Goal: Information Seeking & Learning: Learn about a topic

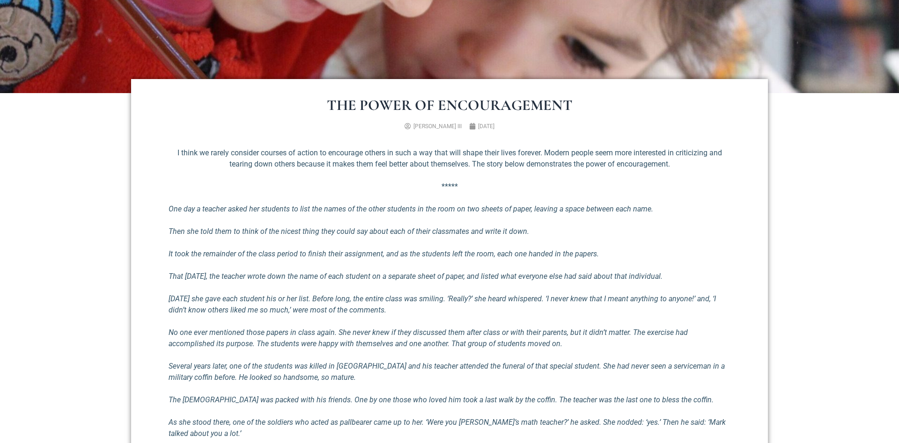
scroll to position [334, 0]
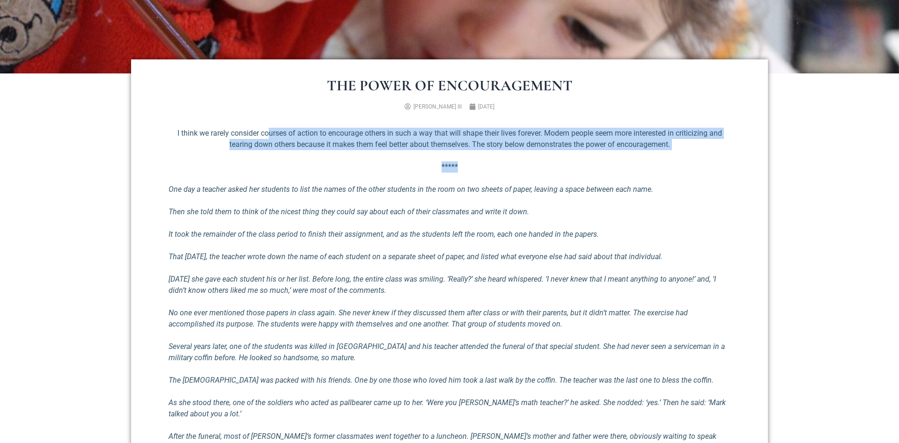
drag, startPoint x: 266, startPoint y: 128, endPoint x: 669, endPoint y: 158, distance: 404.2
click at [669, 158] on div "I think we rarely consider courses of action to encourage others in such a way …" at bounding box center [450, 435] width 562 height 615
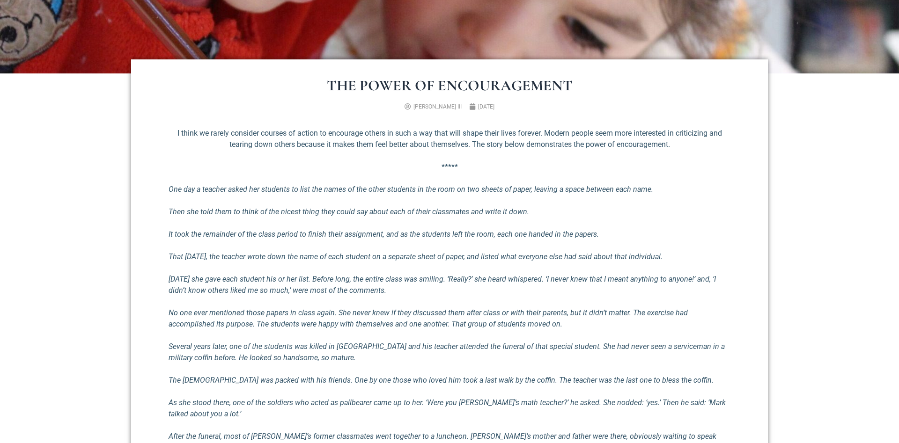
click at [598, 195] on div "I think we rarely consider courses of action to encourage others in such a way …" at bounding box center [450, 435] width 562 height 615
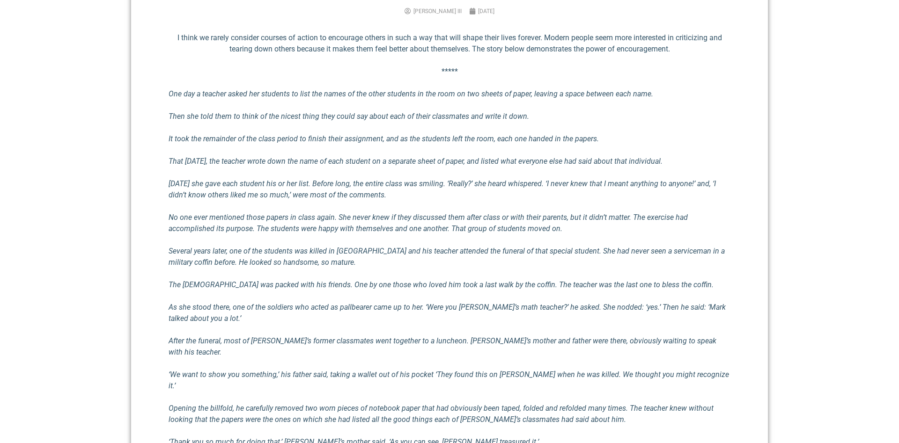
scroll to position [477, 0]
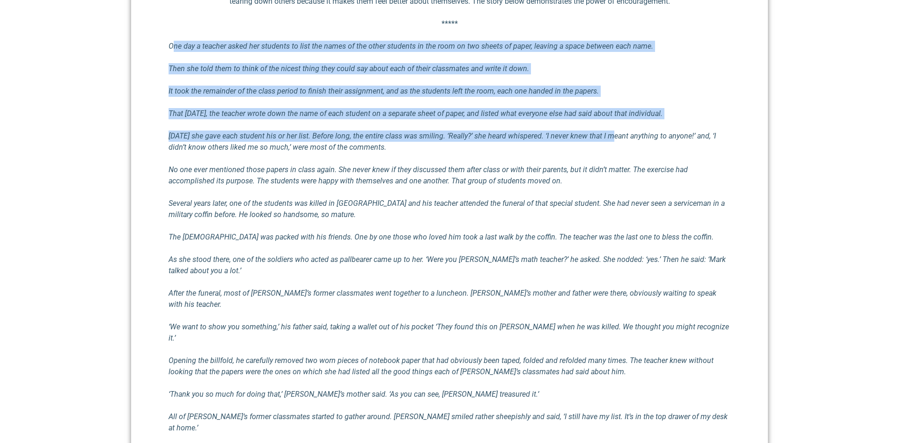
drag, startPoint x: 177, startPoint y: 43, endPoint x: 616, endPoint y: 147, distance: 451.3
click at [616, 140] on div "I think we rarely consider courses of action to encourage others in such a way …" at bounding box center [450, 292] width 562 height 615
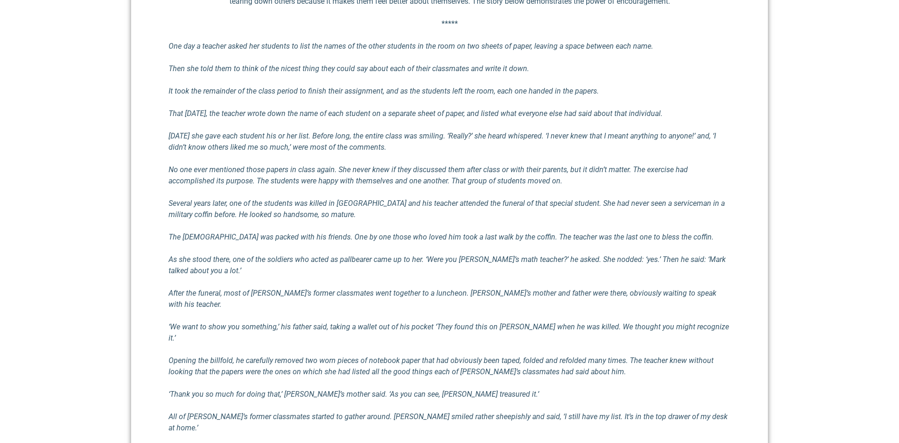
drag, startPoint x: 600, startPoint y: 217, endPoint x: 308, endPoint y: 132, distance: 303.7
click at [599, 217] on p "Several years later, one of the students was killed in [GEOGRAPHIC_DATA] and hi…" at bounding box center [450, 209] width 562 height 22
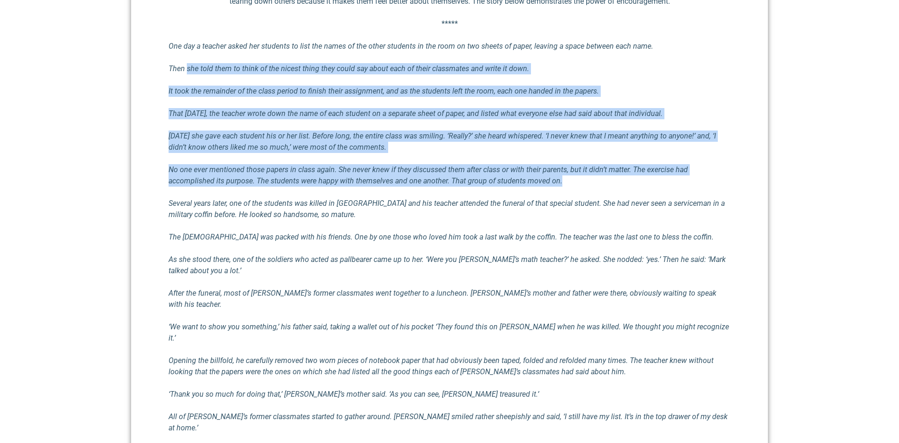
drag, startPoint x: 300, startPoint y: 66, endPoint x: 657, endPoint y: 184, distance: 376.0
click at [656, 184] on div "I think we rarely consider courses of action to encourage others in such a way …" at bounding box center [450, 292] width 562 height 615
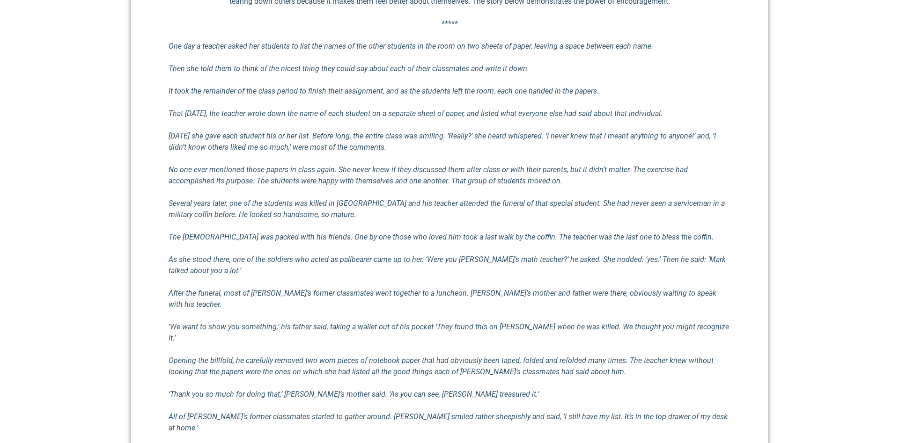
click at [577, 259] on em "As she stood there, one of the soldiers who acted as pallbearer came up to her.…" at bounding box center [447, 265] width 557 height 20
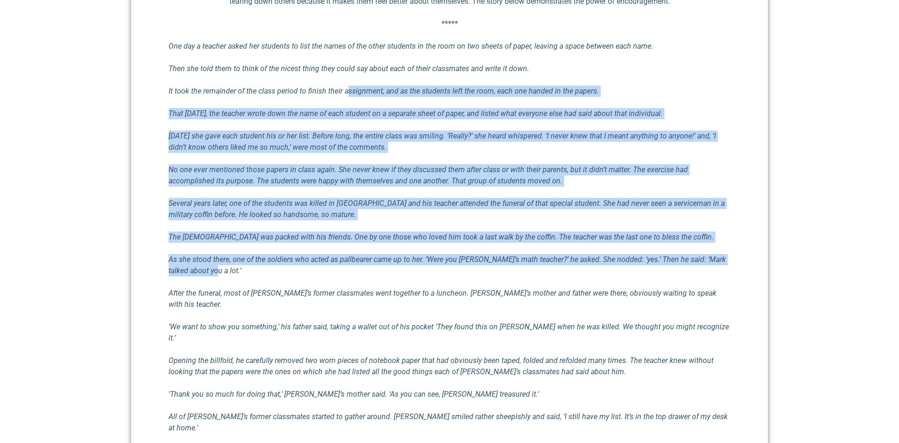
drag, startPoint x: 349, startPoint y: 91, endPoint x: 639, endPoint y: 275, distance: 344.0
click at [639, 275] on div "I think we rarely consider courses of action to encourage others in such a way …" at bounding box center [450, 292] width 562 height 615
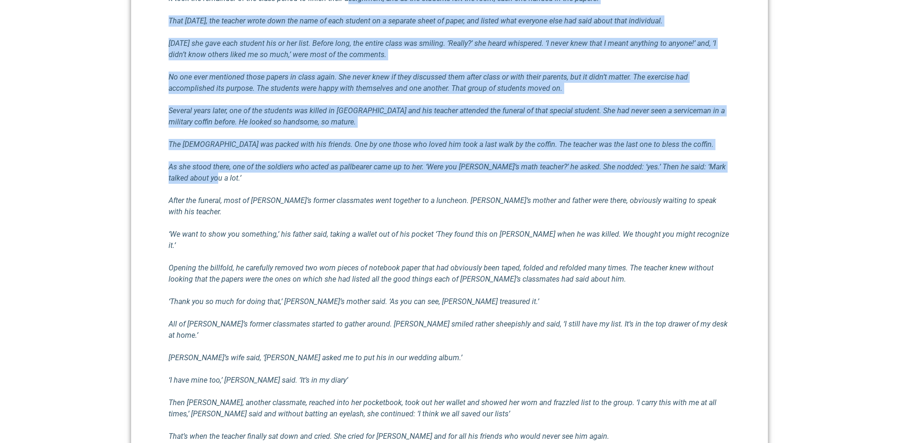
scroll to position [573, 0]
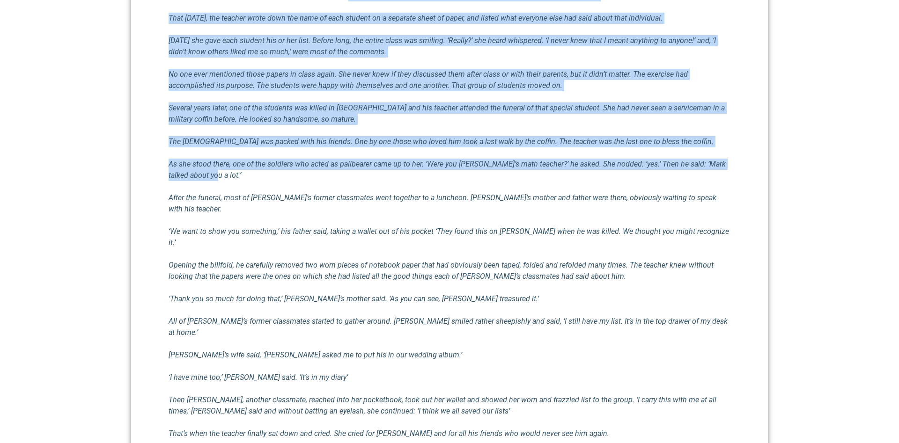
click at [352, 142] on em "The [DEMOGRAPHIC_DATA] was packed with his friends. One by one those who loved …" at bounding box center [441, 141] width 545 height 9
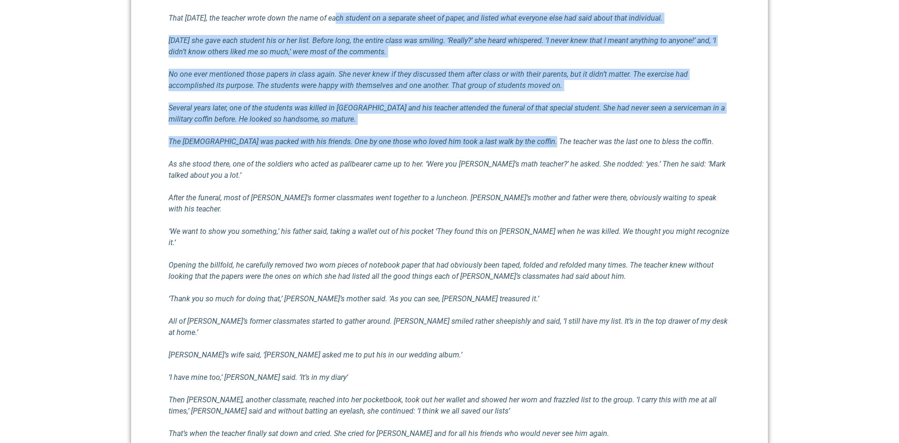
drag, startPoint x: 336, startPoint y: 14, endPoint x: 533, endPoint y: 159, distance: 244.8
click at [538, 154] on div "I think we rarely consider courses of action to encourage others in such a way …" at bounding box center [450, 196] width 562 height 615
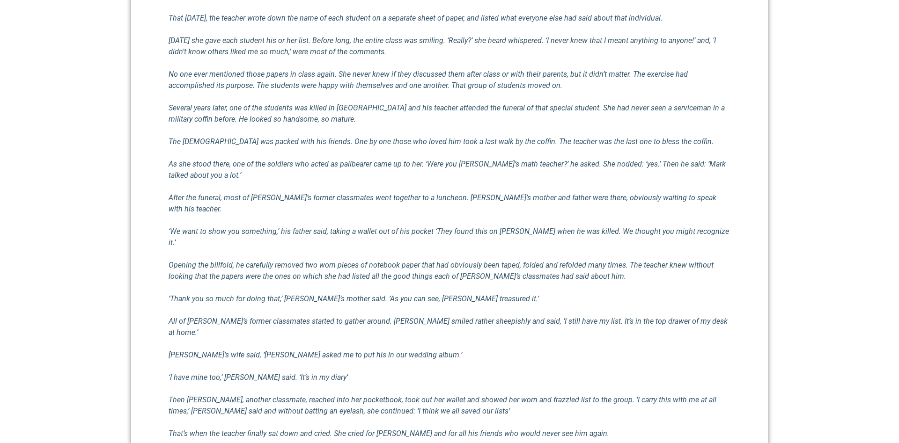
click at [464, 229] on div "I think we rarely consider courses of action to encourage others in such a way …" at bounding box center [450, 196] width 562 height 615
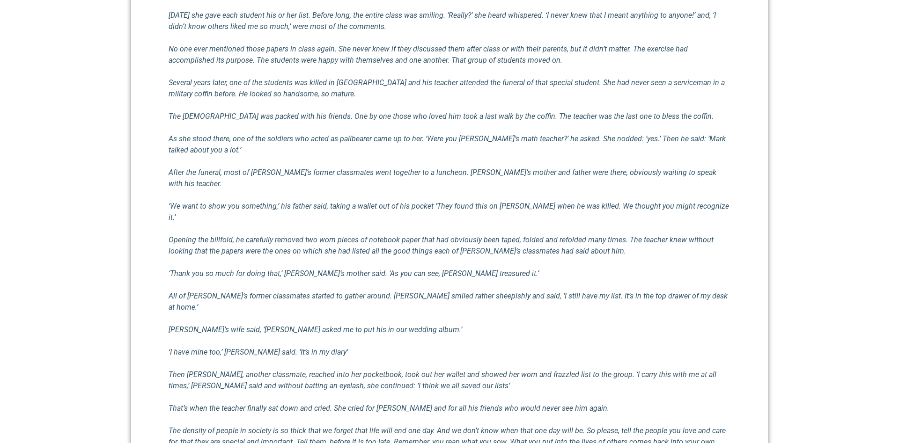
scroll to position [621, 0]
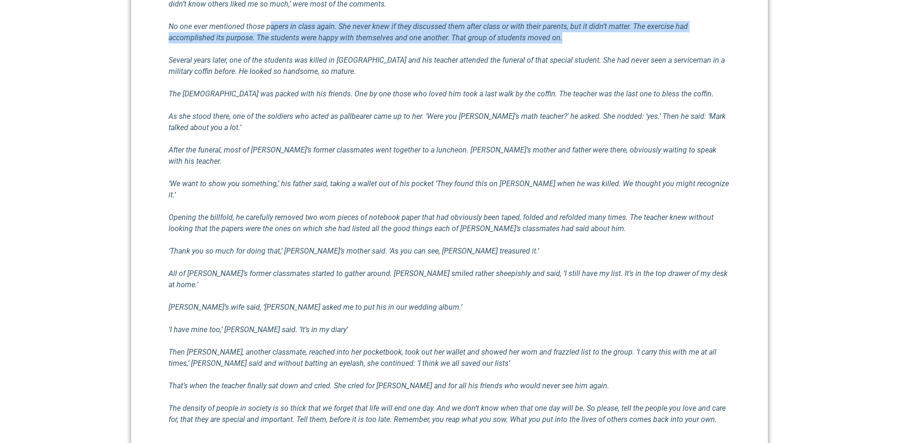
drag, startPoint x: 271, startPoint y: 26, endPoint x: 592, endPoint y: 42, distance: 322.0
click at [592, 42] on p "No one ever mentioned those papers in class again. She never knew if they discu…" at bounding box center [450, 32] width 562 height 22
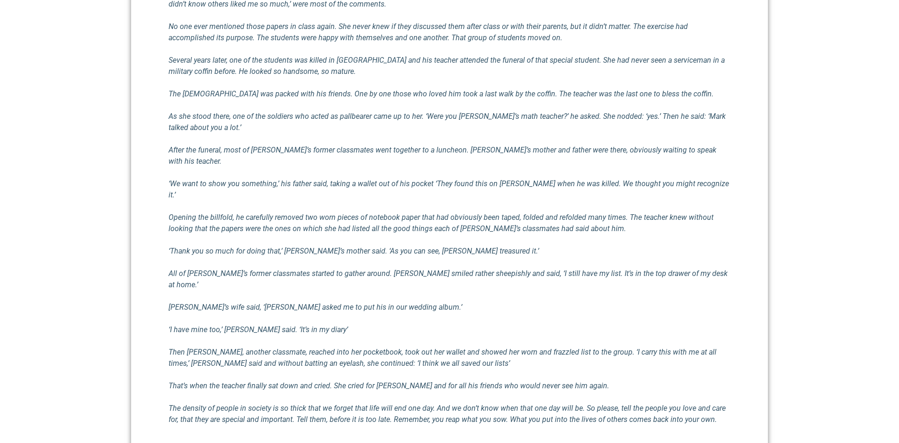
click at [430, 146] on em "After the funeral, most of [PERSON_NAME]’s former classmates went together to a…" at bounding box center [443, 156] width 548 height 20
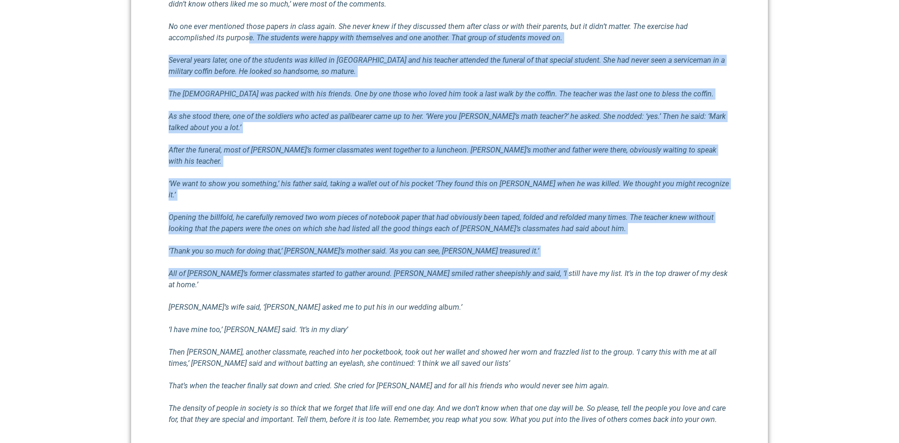
drag, startPoint x: 248, startPoint y: 33, endPoint x: 540, endPoint y: 256, distance: 367.7
click at [540, 256] on div "I think we rarely consider courses of action to encourage others in such a way …" at bounding box center [450, 148] width 562 height 615
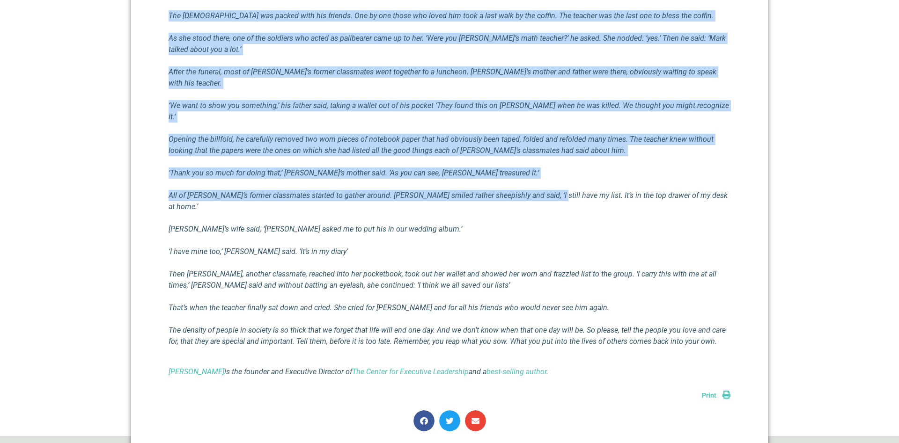
scroll to position [716, 0]
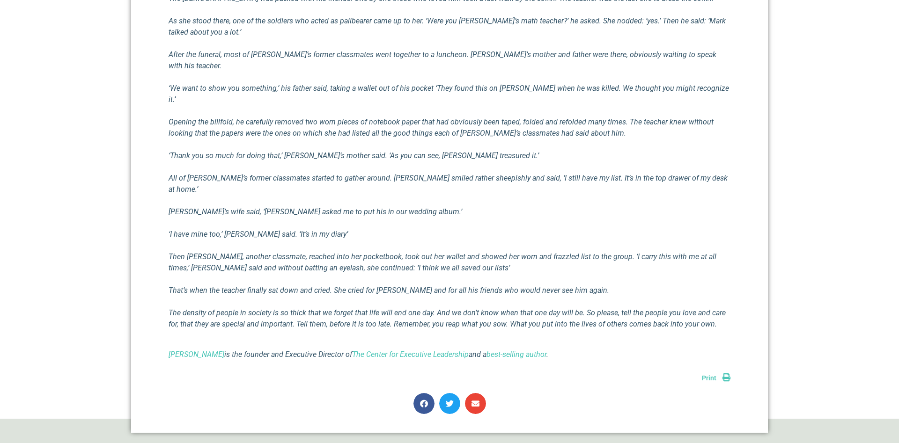
click at [402, 206] on p "[PERSON_NAME]’s wife said, ‘[PERSON_NAME] asked me to put his in our wedding al…" at bounding box center [450, 211] width 562 height 11
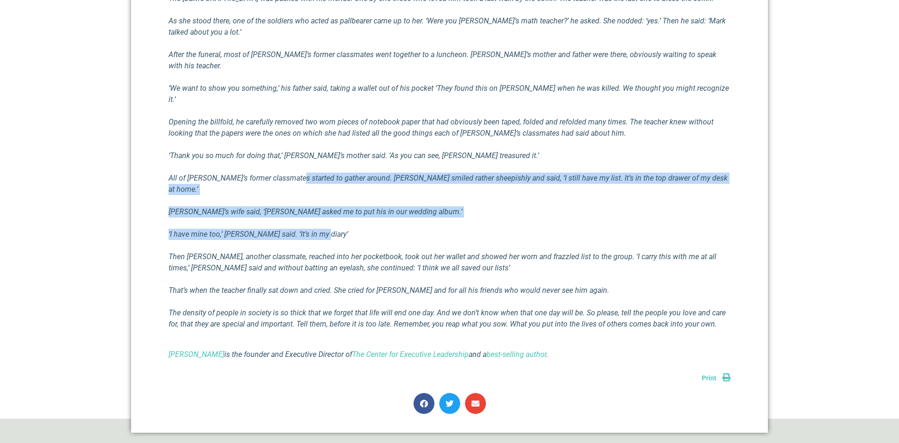
drag, startPoint x: 296, startPoint y: 150, endPoint x: 402, endPoint y: 201, distance: 117.7
click at [402, 201] on div "I think we rarely consider courses of action to encourage others in such a way …" at bounding box center [450, 53] width 562 height 615
click at [352, 229] on p "‘I have mine too,’ [PERSON_NAME] said. ‘It’s in my diary’" at bounding box center [450, 234] width 562 height 11
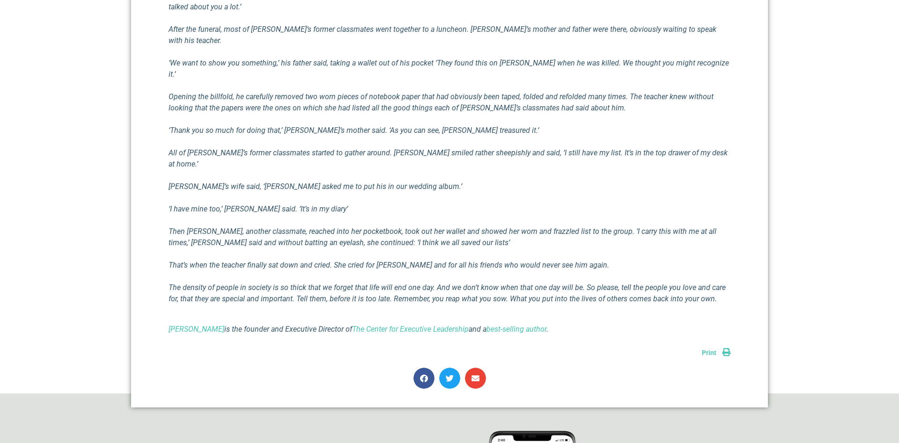
scroll to position [764, 0]
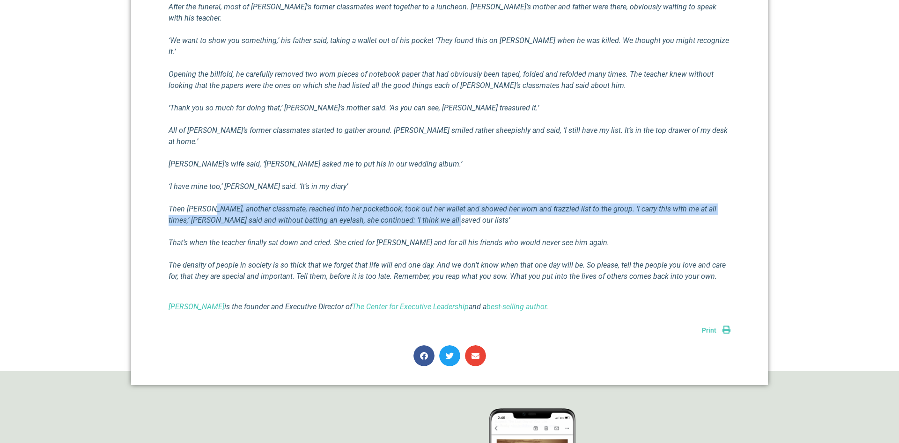
drag, startPoint x: 218, startPoint y: 174, endPoint x: 462, endPoint y: 191, distance: 245.5
click at [452, 204] on p "Then [PERSON_NAME], another classmate, reached into her pocketbook, took out he…" at bounding box center [450, 215] width 562 height 22
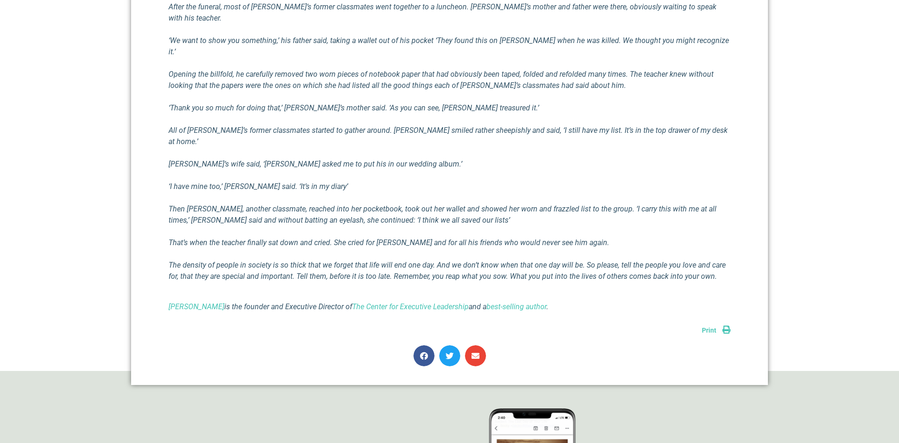
drag, startPoint x: 451, startPoint y: 208, endPoint x: 432, endPoint y: 205, distance: 19.6
click at [451, 238] on em "That’s when the teacher finally sat down and cried. She cried for [PERSON_NAME]…" at bounding box center [389, 242] width 440 height 9
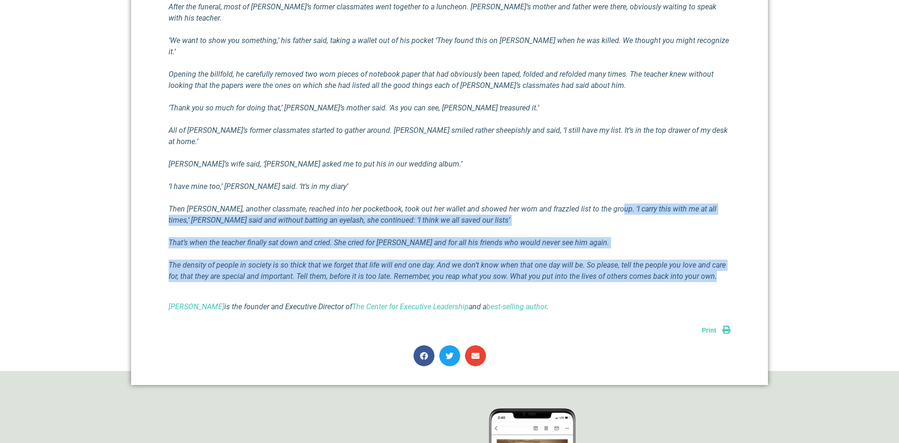
drag, startPoint x: 602, startPoint y: 174, endPoint x: 735, endPoint y: 248, distance: 152.1
click at [735, 248] on div "The Power of Encouragement [PERSON_NAME] III [DATE] I think we rarely consider …" at bounding box center [449, 8] width 637 height 756
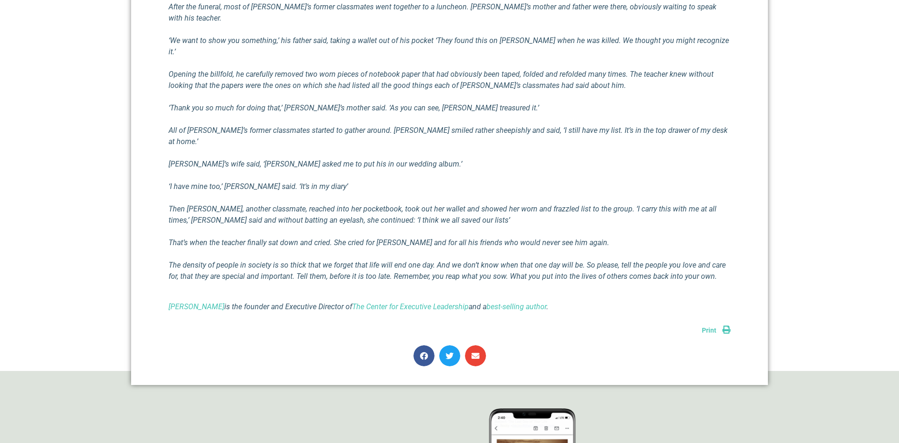
click at [617, 261] on div "I think we rarely consider courses of action to encourage others in such a way …" at bounding box center [450, 5] width 562 height 615
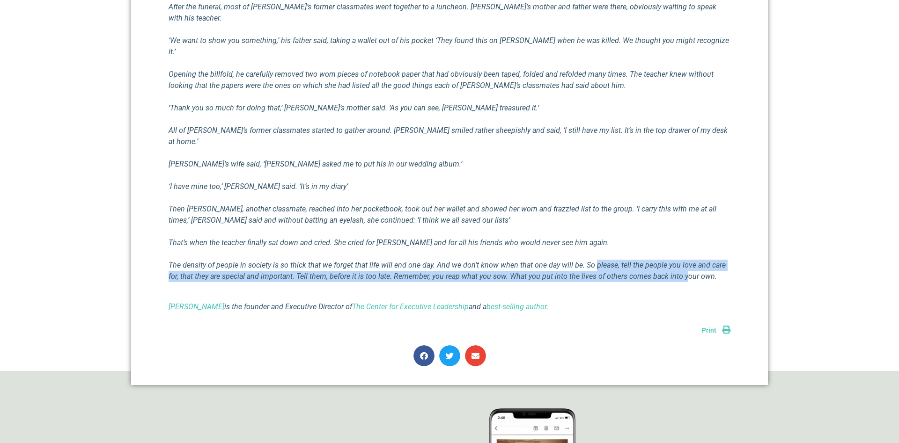
drag, startPoint x: 593, startPoint y: 224, endPoint x: 686, endPoint y: 250, distance: 96.8
click at [686, 250] on div "I think we rarely consider courses of action to encourage others in such a way …" at bounding box center [450, 5] width 562 height 615
